Goal: Transaction & Acquisition: Purchase product/service

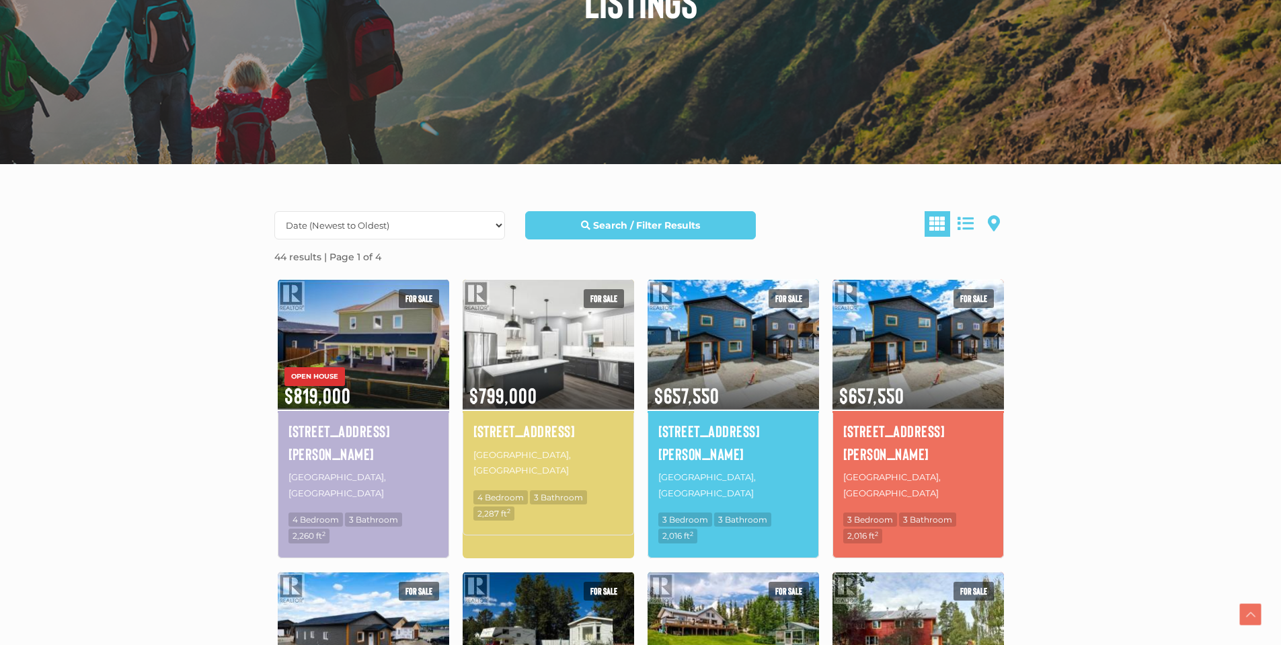
scroll to position [336, 0]
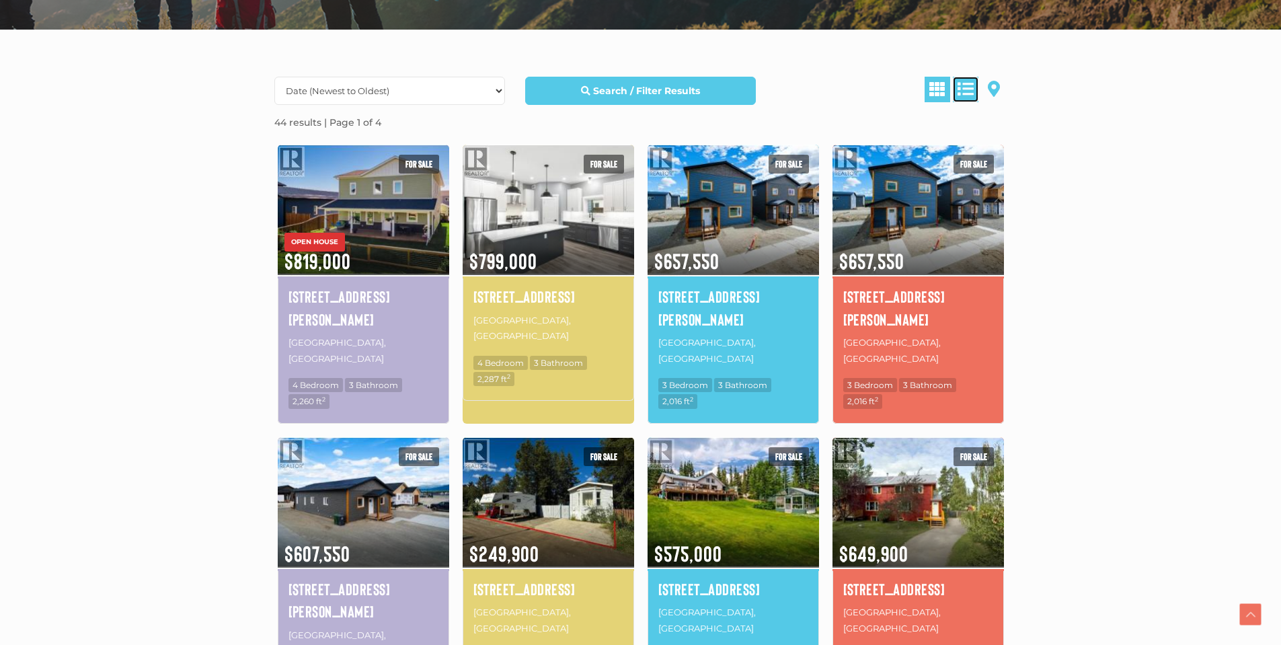
click at [967, 87] on span at bounding box center [966, 89] width 16 height 16
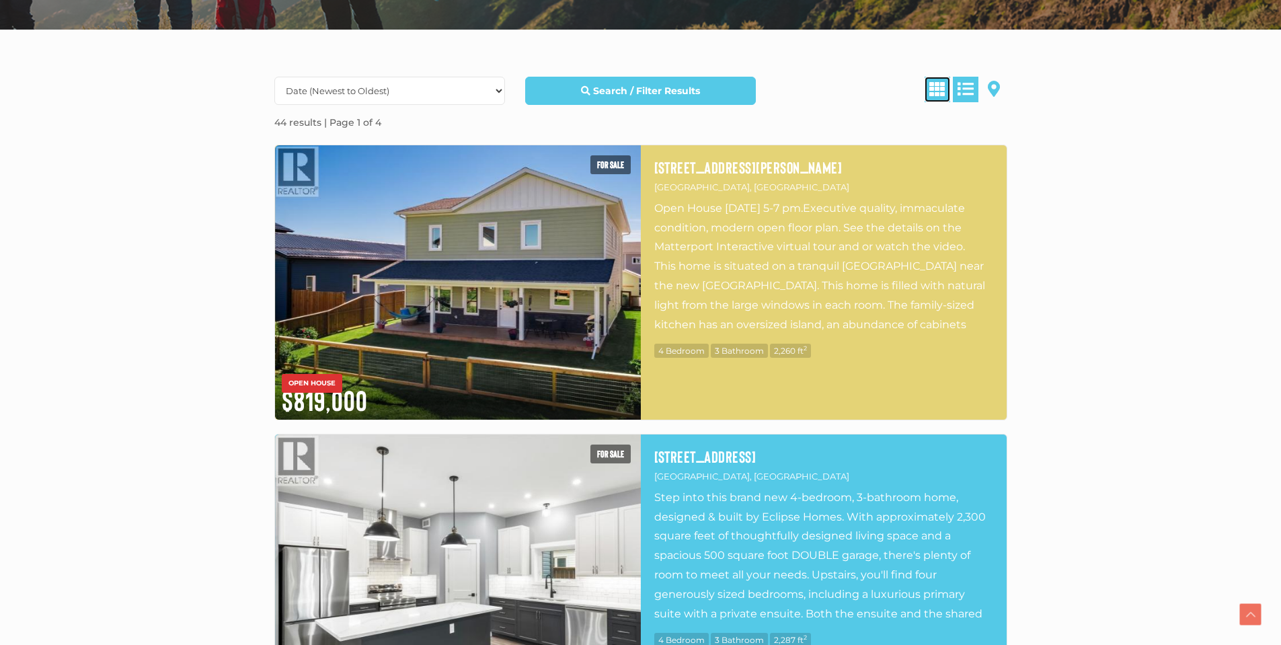
click at [949, 87] on link at bounding box center [938, 90] width 26 height 26
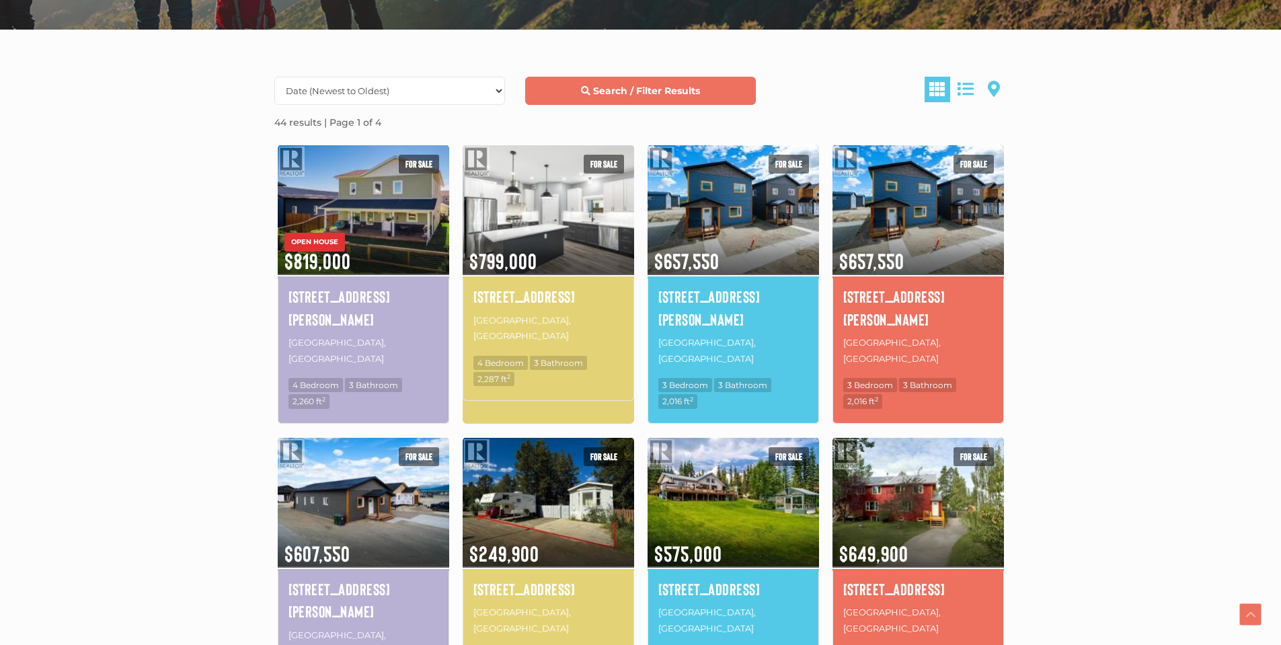
click at [624, 91] on strong "Search / Filter Results" at bounding box center [646, 91] width 107 height 12
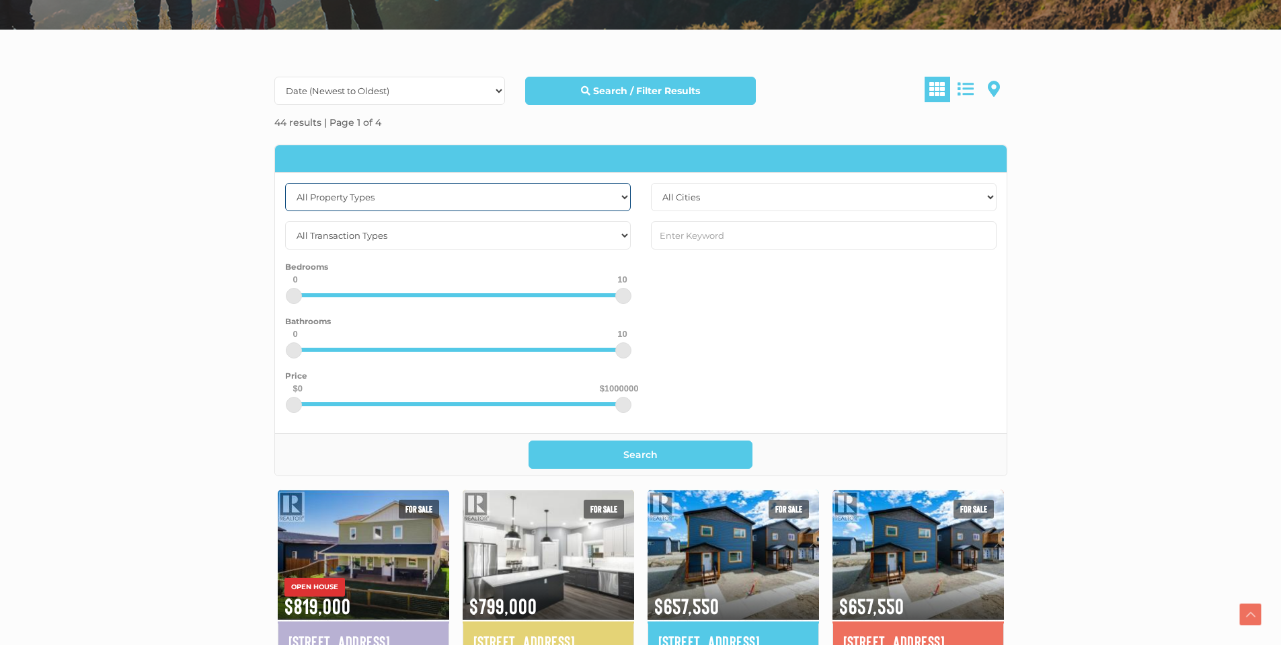
click at [627, 198] on select "All Property Types Business Office Other Single Family Vacant Land" at bounding box center [458, 197] width 346 height 28
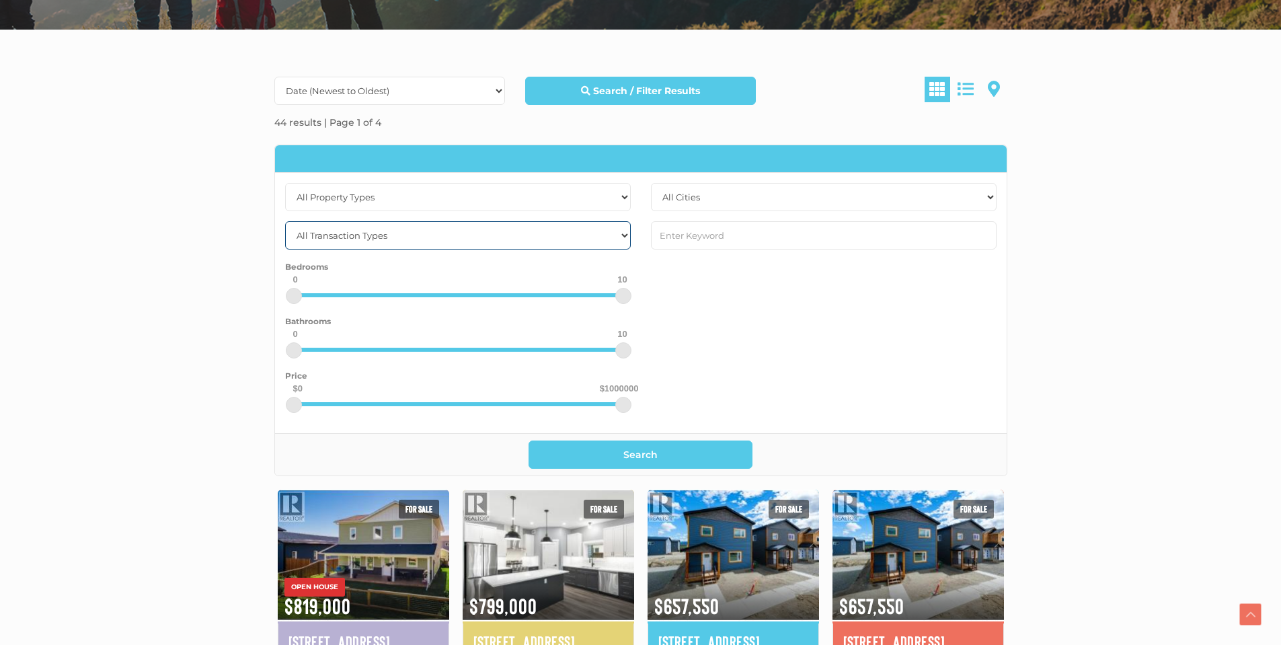
click at [528, 233] on select "All Transaction Types For Rent For Sale" at bounding box center [458, 235] width 346 height 28
click at [533, 231] on select "All Transaction Types For Rent For Sale" at bounding box center [458, 235] width 346 height 28
select select "for sale"
click at [285, 221] on select "All Transaction Types For Rent For Sale" at bounding box center [458, 235] width 346 height 28
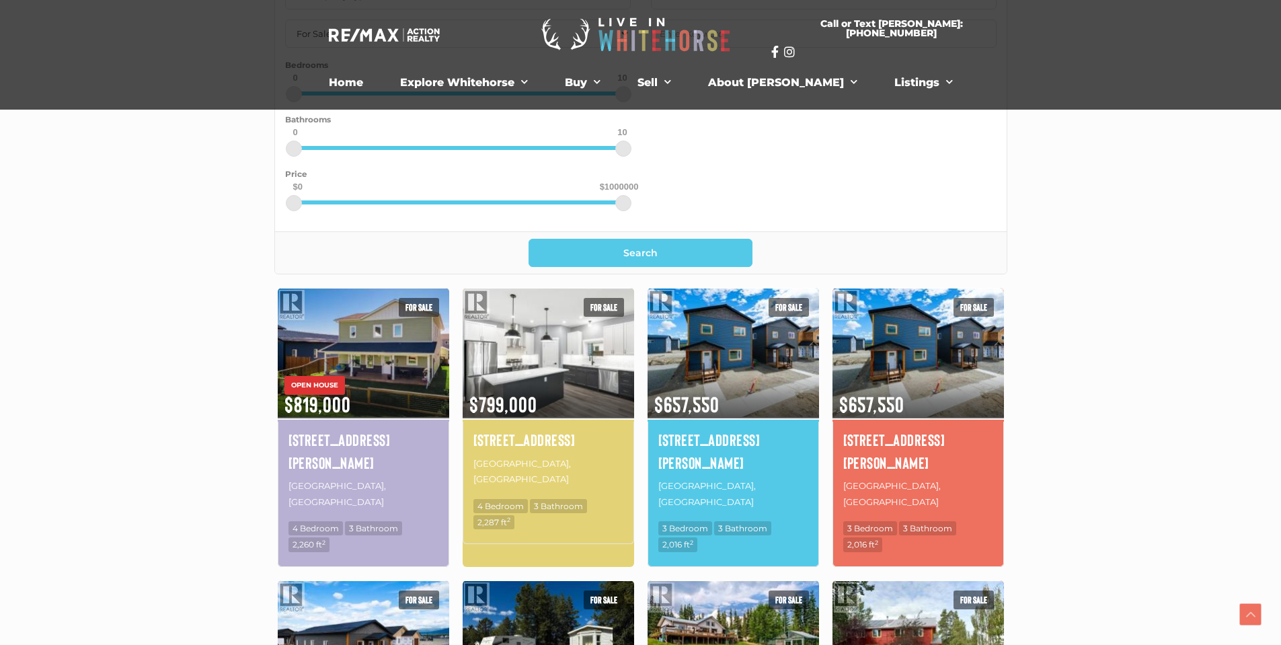
scroll to position [404, 0]
